Goal: Consume media (video, audio): Consume media (video, audio)

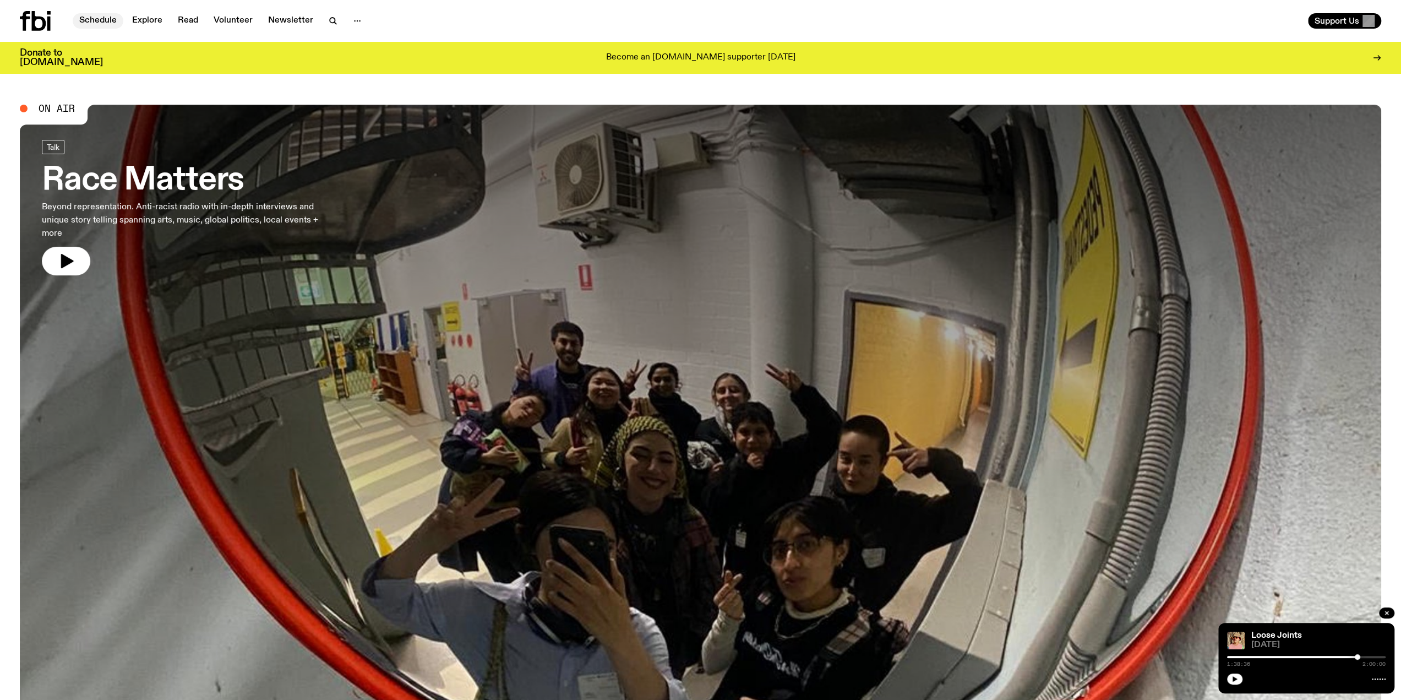
click at [109, 22] on link "Schedule" at bounding box center [98, 20] width 51 height 15
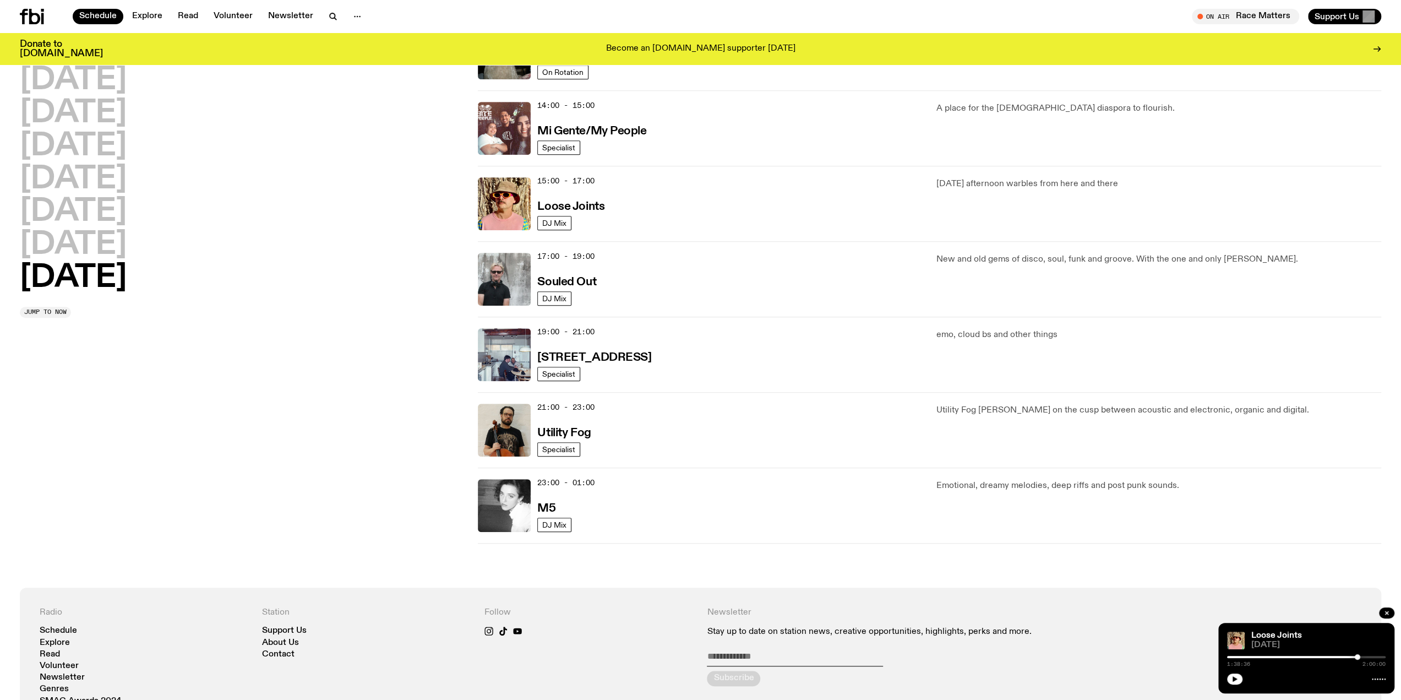
scroll to position [450, 0]
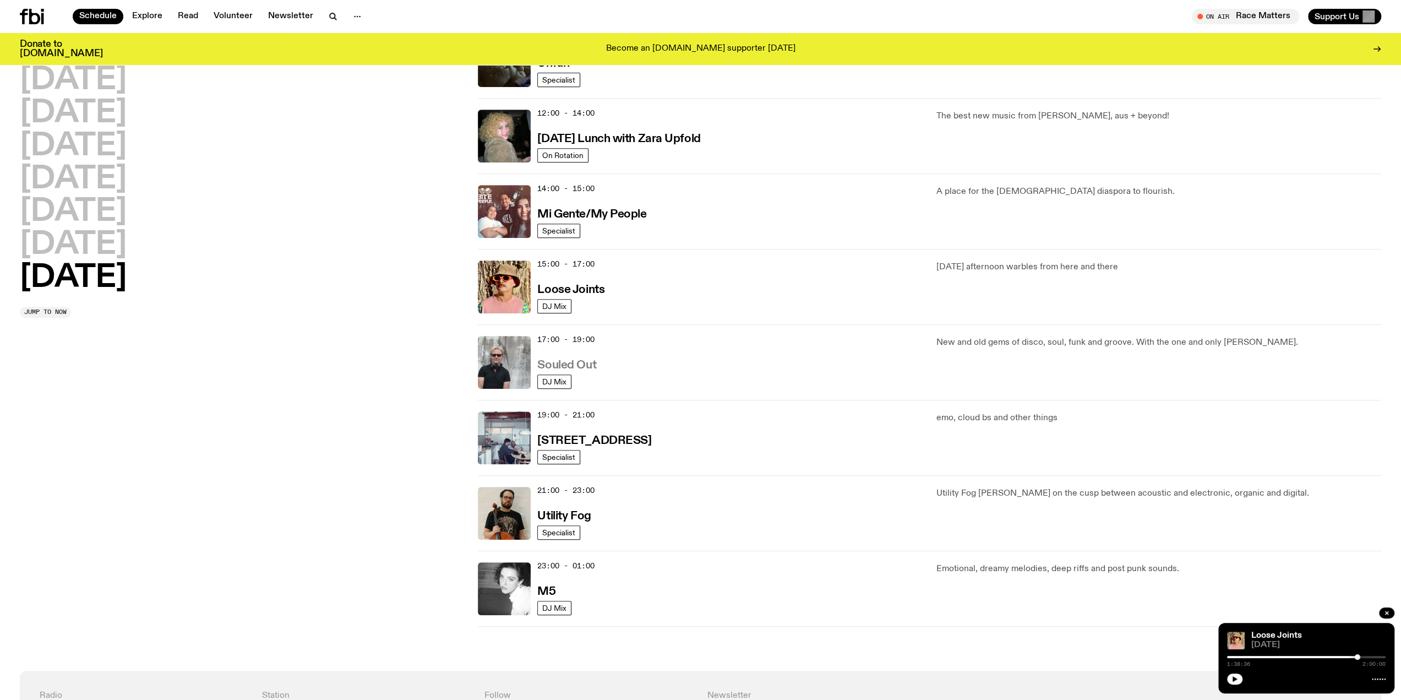
click at [585, 362] on h3 "Souled Out" at bounding box center [566, 366] width 59 height 12
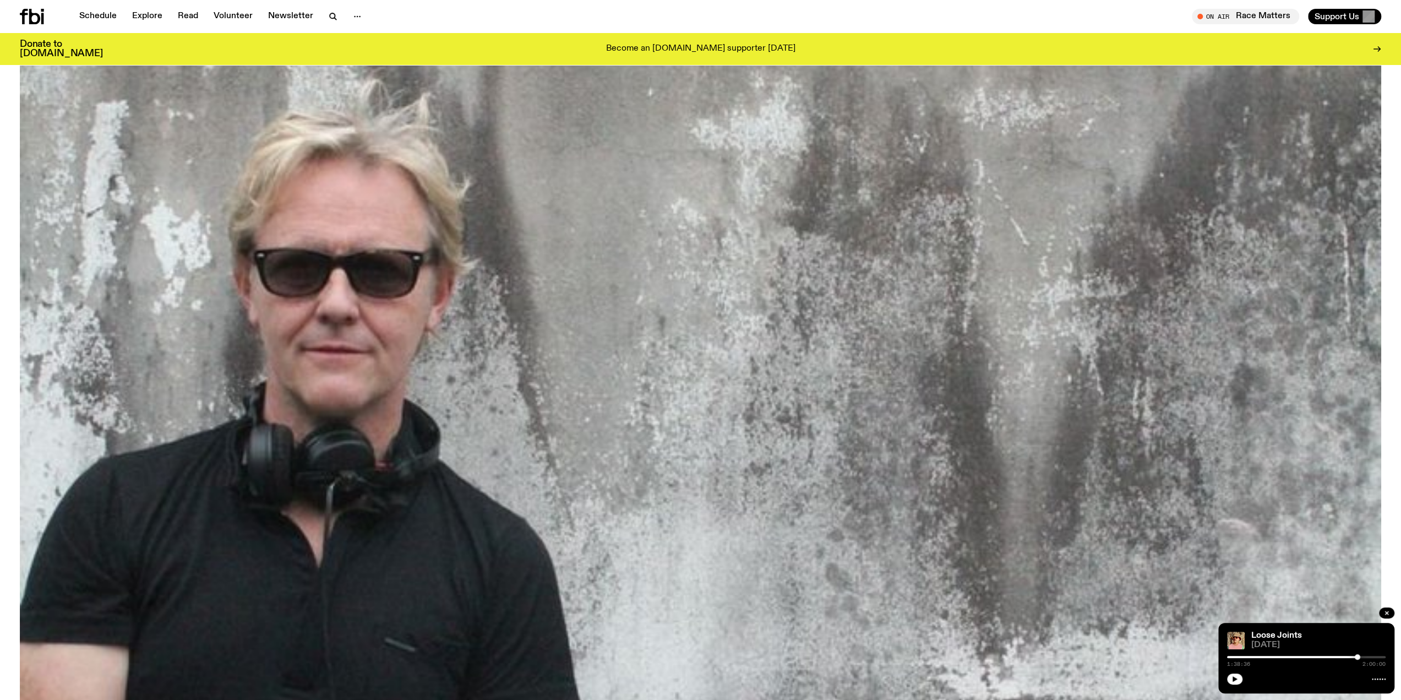
scroll to position [634, 0]
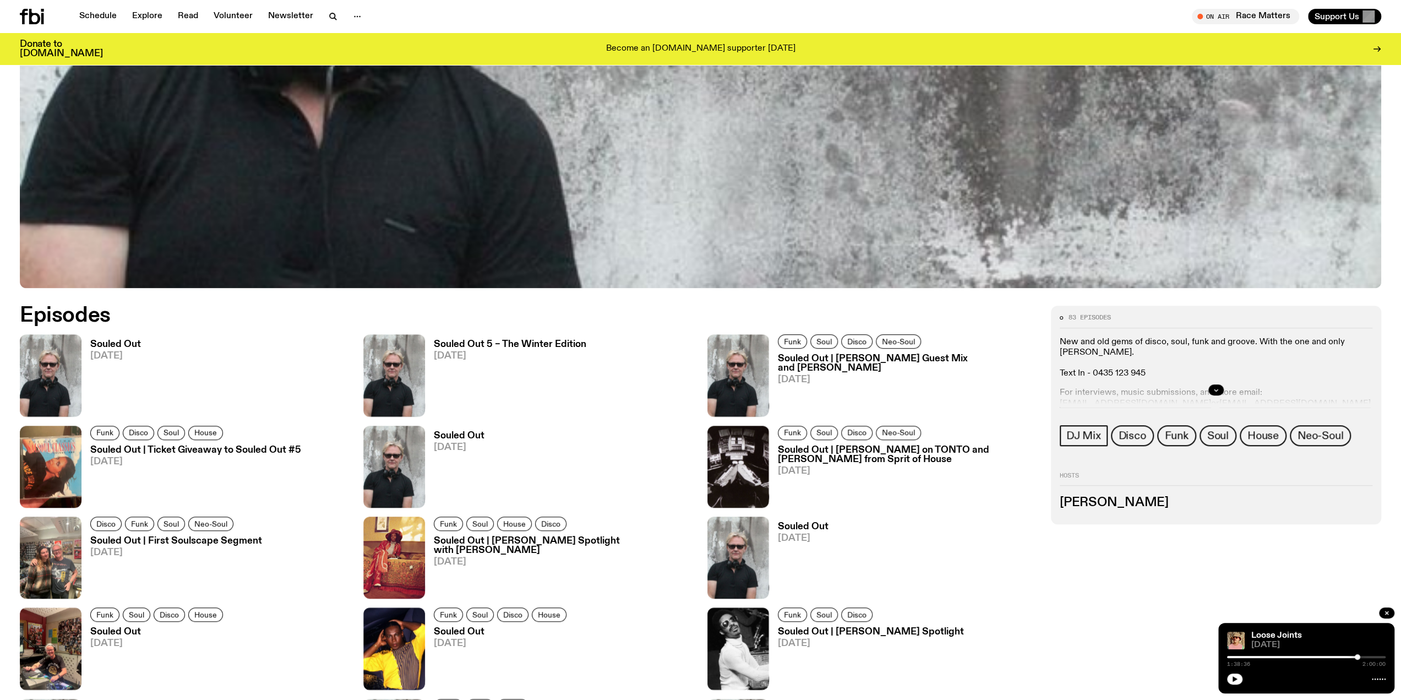
click at [133, 341] on h3 "Souled Out" at bounding box center [115, 344] width 51 height 9
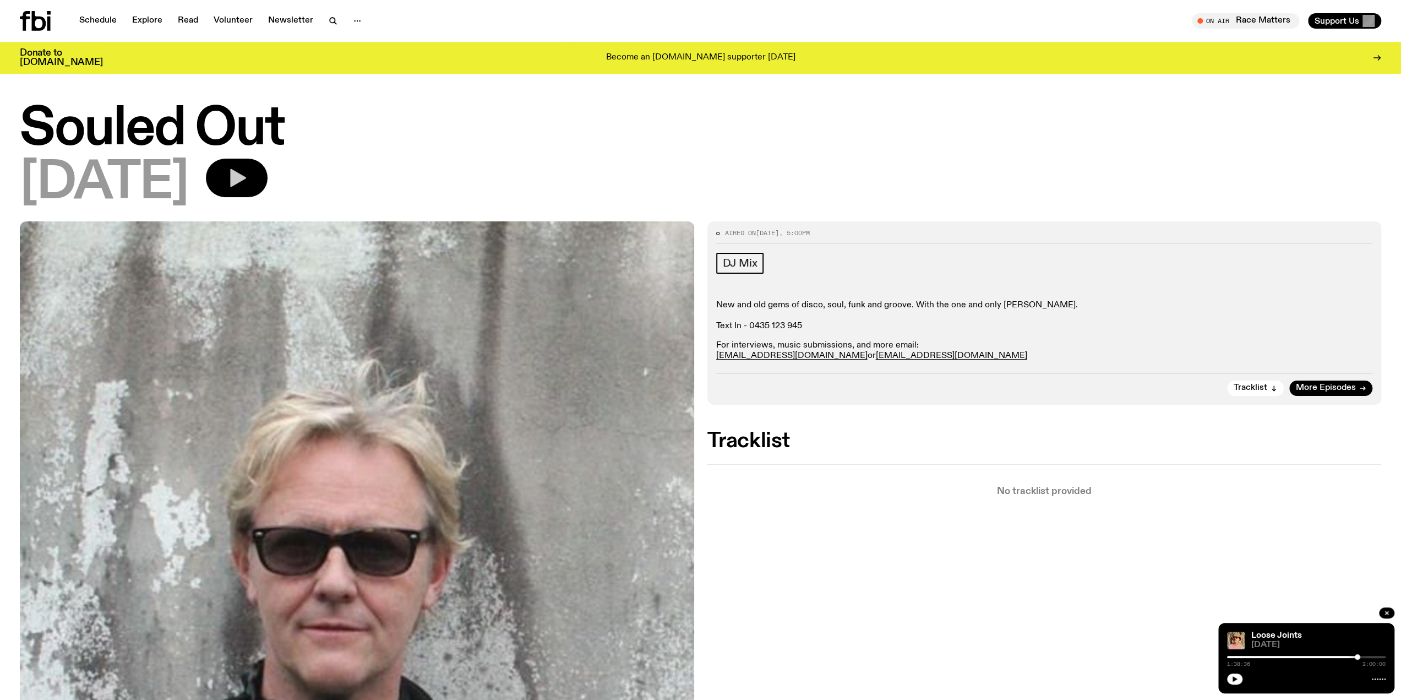
click at [246, 179] on icon "button" at bounding box center [238, 178] width 16 height 18
